Goal: Information Seeking & Learning: Find specific page/section

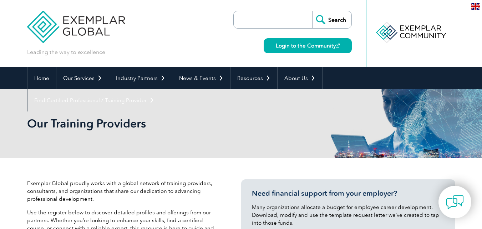
click at [285, 22] on input "search" at bounding box center [274, 19] width 75 height 17
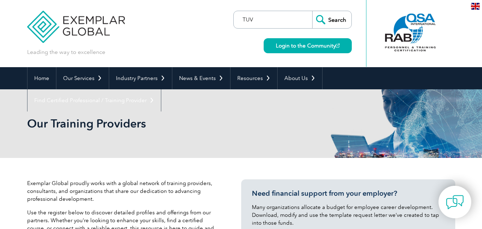
click at [312, 11] on input "Search" at bounding box center [331, 19] width 39 height 17
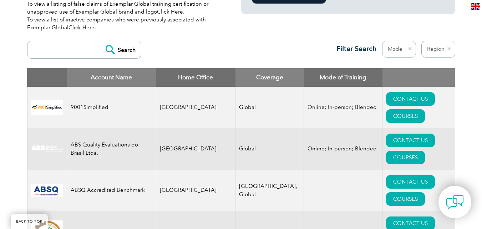
scroll to position [276, 0]
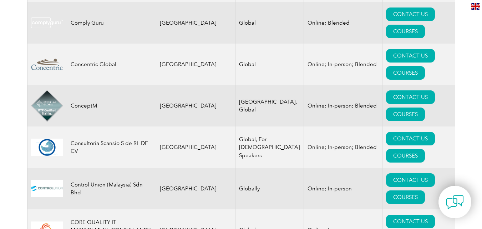
scroll to position [0, 0]
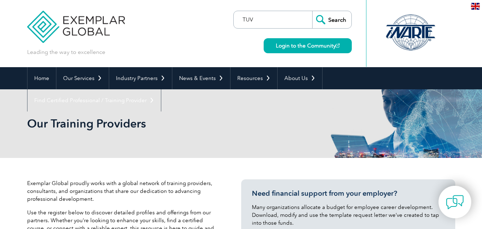
click at [275, 20] on input "TUV" at bounding box center [274, 19] width 75 height 17
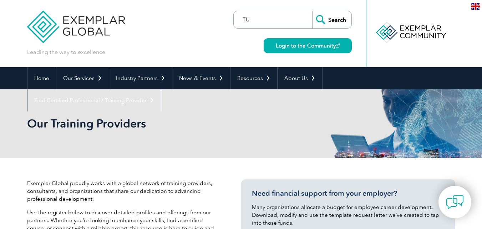
type input "T"
click at [279, 124] on h2 "Our Training Providers" at bounding box center [177, 123] width 300 height 11
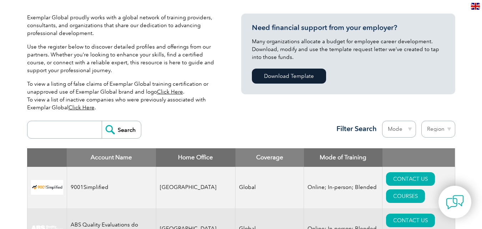
scroll to position [200, 0]
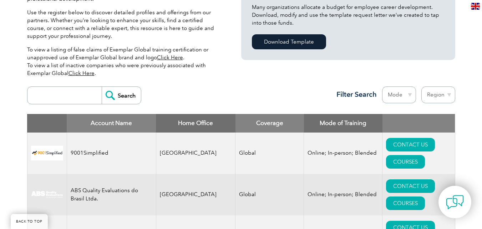
click at [74, 97] on input "search" at bounding box center [66, 95] width 71 height 17
type input "tuv"
click at [102, 87] on input "Search" at bounding box center [121, 95] width 39 height 17
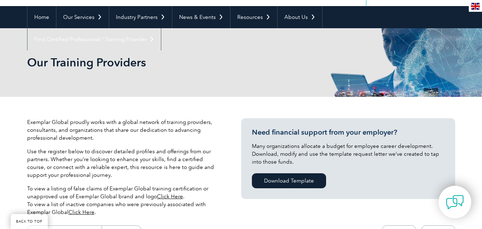
scroll to position [57, 0]
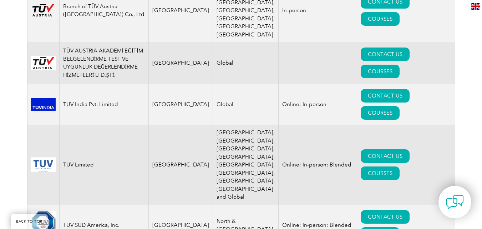
scroll to position [153, 0]
